Goal: Find specific fact: Locate a discrete piece of known information

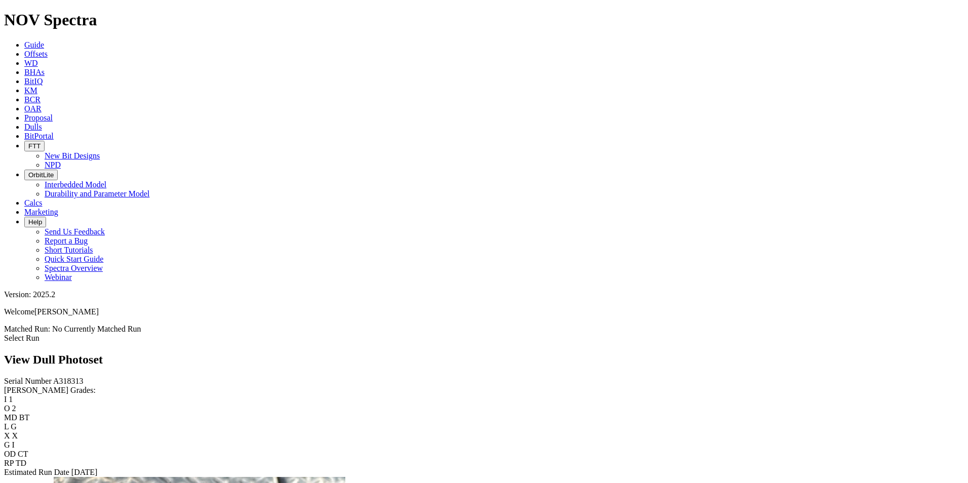
scroll to position [1518, 0]
click at [80, 377] on div "Serial Number A318313 RH Dull Grades: I 1 O 2 MD BT L G X X G I OD CT RP TD Est…" at bounding box center [484, 427] width 960 height 100
click at [24, 122] on icon at bounding box center [24, 126] width 0 height 9
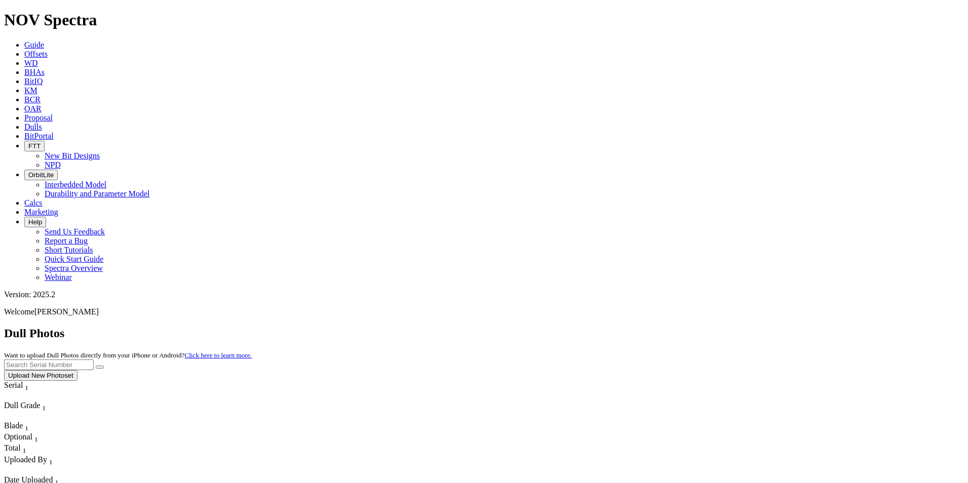
click at [94, 359] on input "text" at bounding box center [49, 364] width 90 height 11
type input "a320975"
click at [96, 365] on button "submit" at bounding box center [100, 366] width 8 height 3
